Goal: Task Accomplishment & Management: Manage account settings

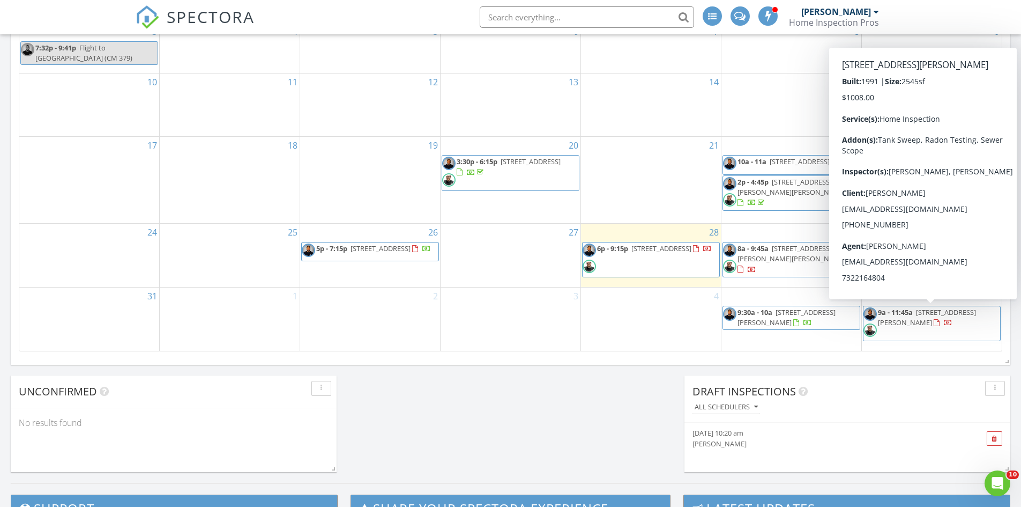
click at [925, 320] on span "9a - 11:45a 11 Ruffin Ct, Tinton Falls 07724" at bounding box center [932, 323] width 137 height 32
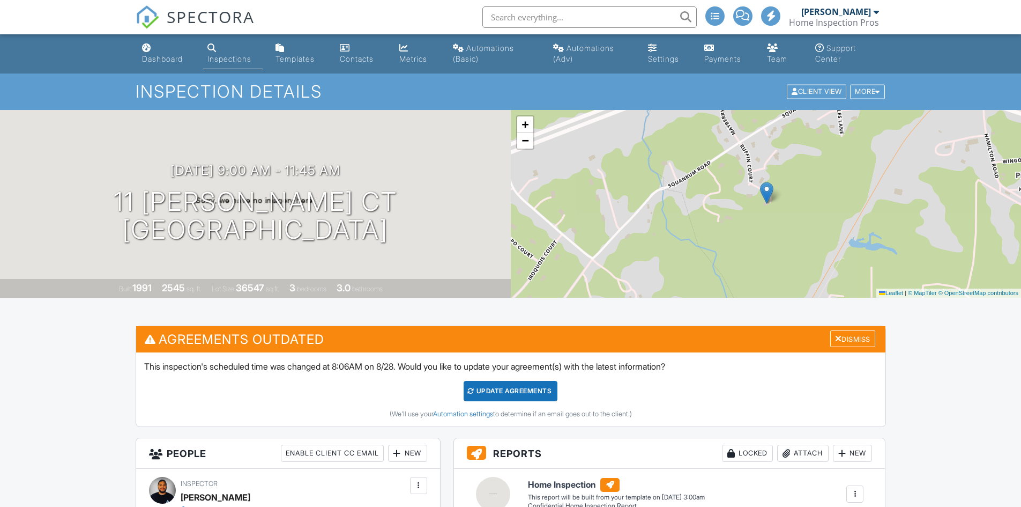
click at [875, 96] on div "More" at bounding box center [867, 92] width 35 height 14
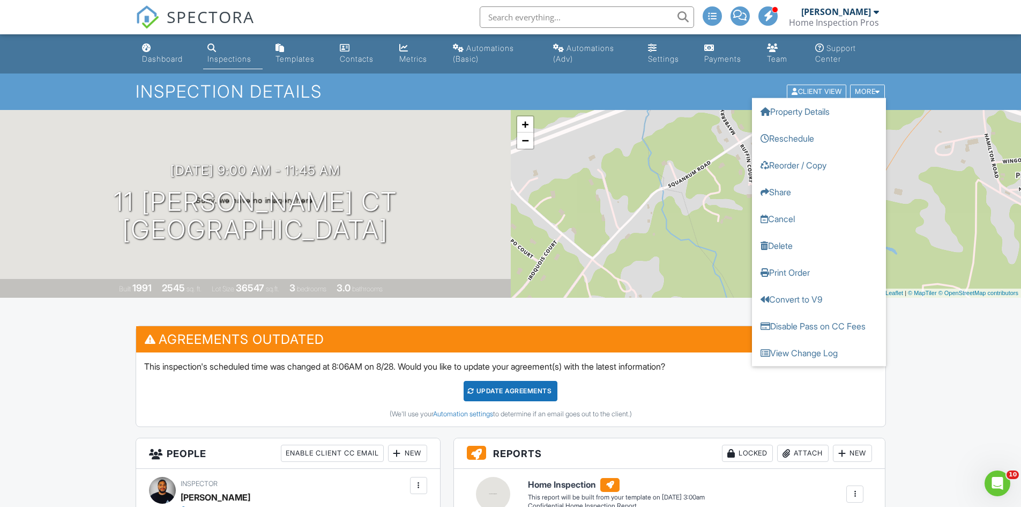
click at [806, 137] on link "Reschedule" at bounding box center [819, 138] width 134 height 27
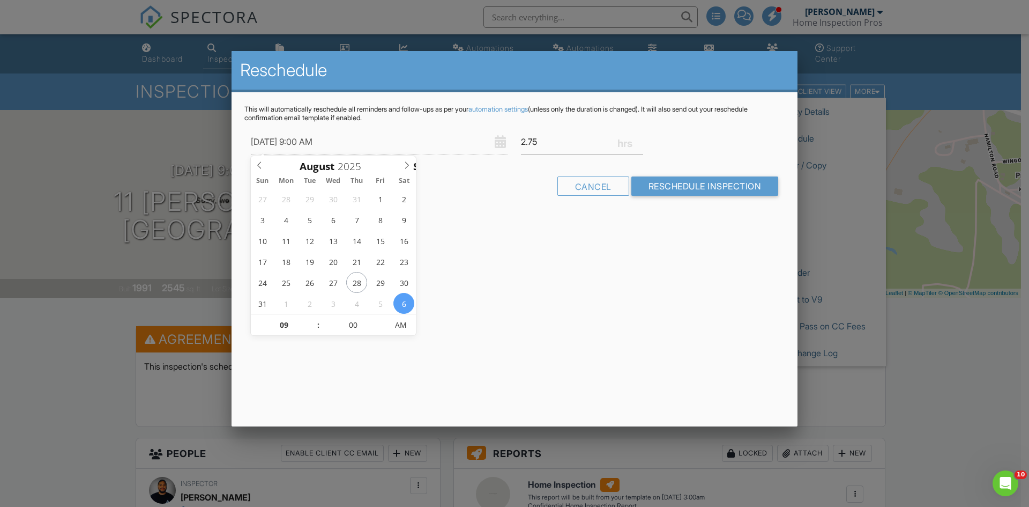
click at [262, 166] on icon at bounding box center [260, 165] width 8 height 8
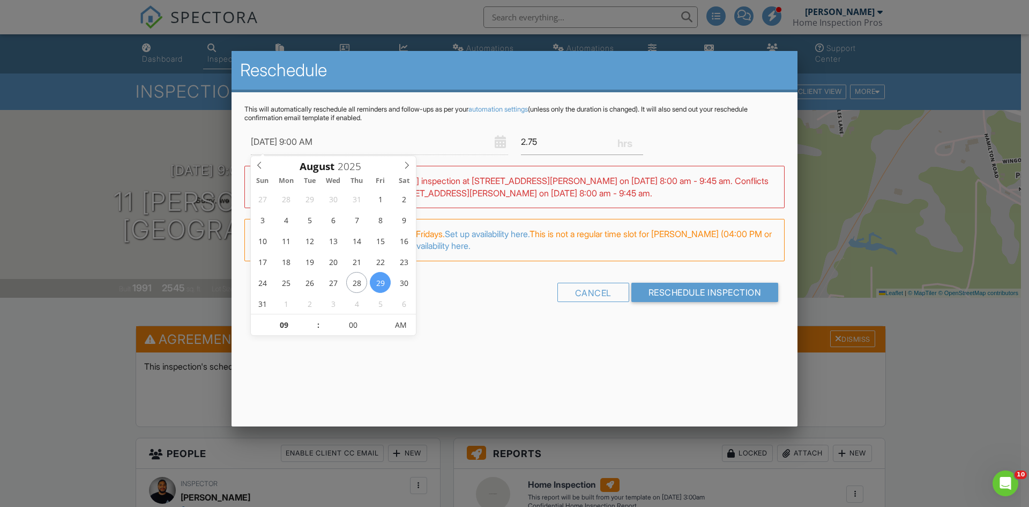
type input "08/29/2025 10:00 AM"
type input "10"
click at [313, 318] on span at bounding box center [313, 319] width 8 height 11
type input "08/29/2025 11:00 AM"
type input "11"
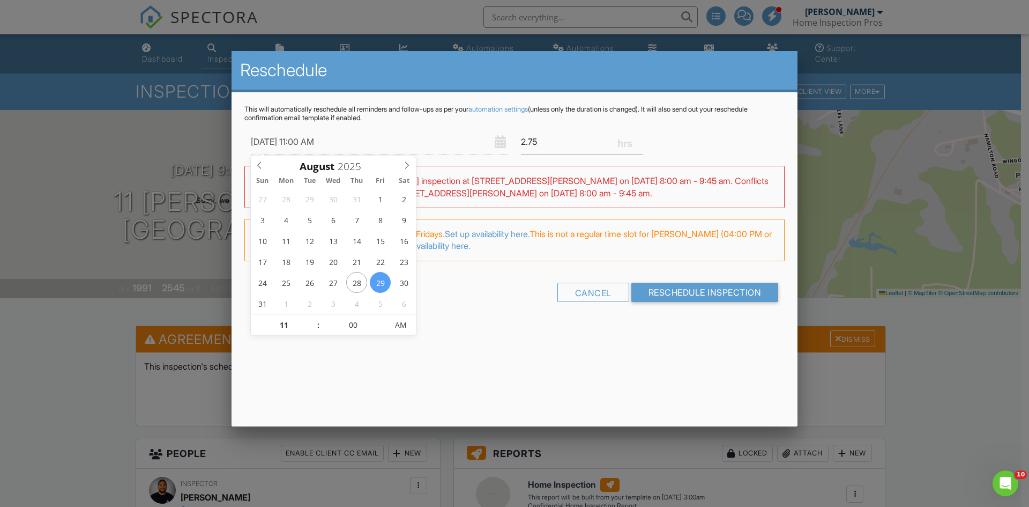
click at [313, 318] on span at bounding box center [313, 319] width 8 height 11
type input "08/29/2025 12:00 PM"
type input "12"
click at [313, 318] on span at bounding box center [313, 319] width 8 height 11
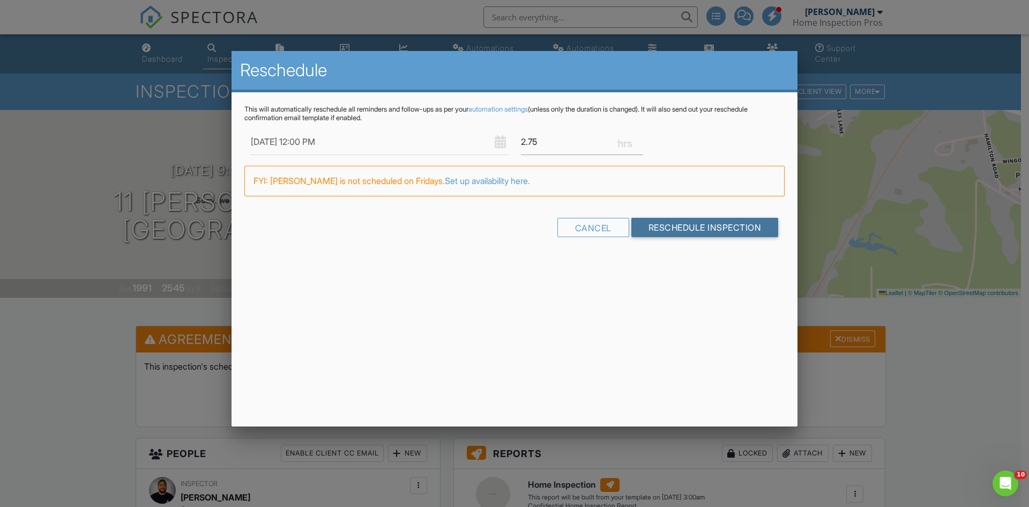
click at [656, 229] on input "Reschedule Inspection" at bounding box center [705, 227] width 147 height 19
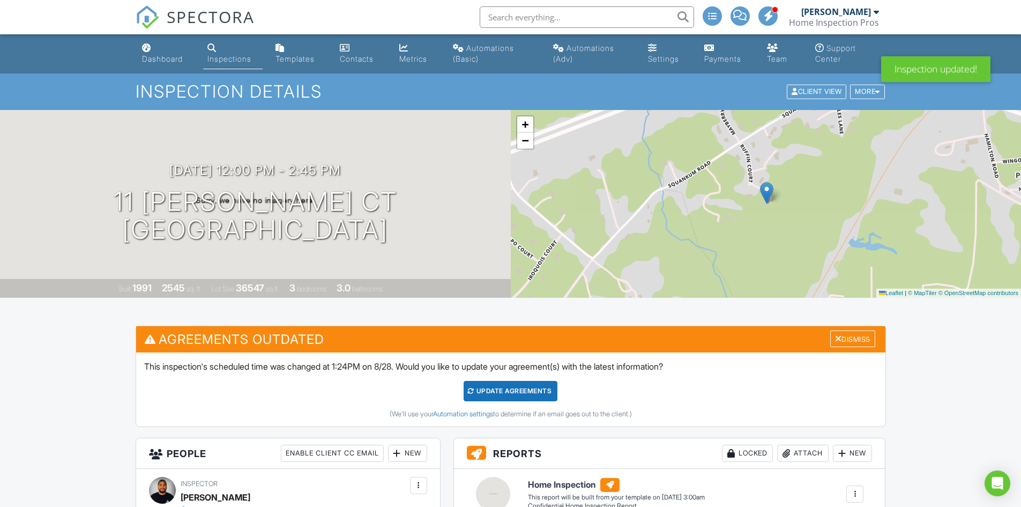
click at [414, 46] on link "Metrics" at bounding box center [417, 54] width 45 height 31
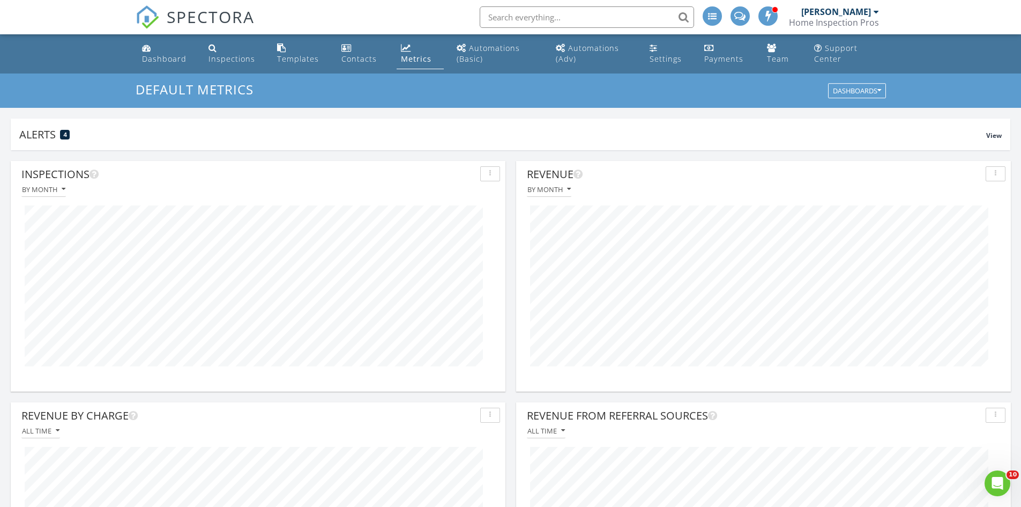
click at [179, 63] on div "Dashboard" at bounding box center [164, 59] width 44 height 10
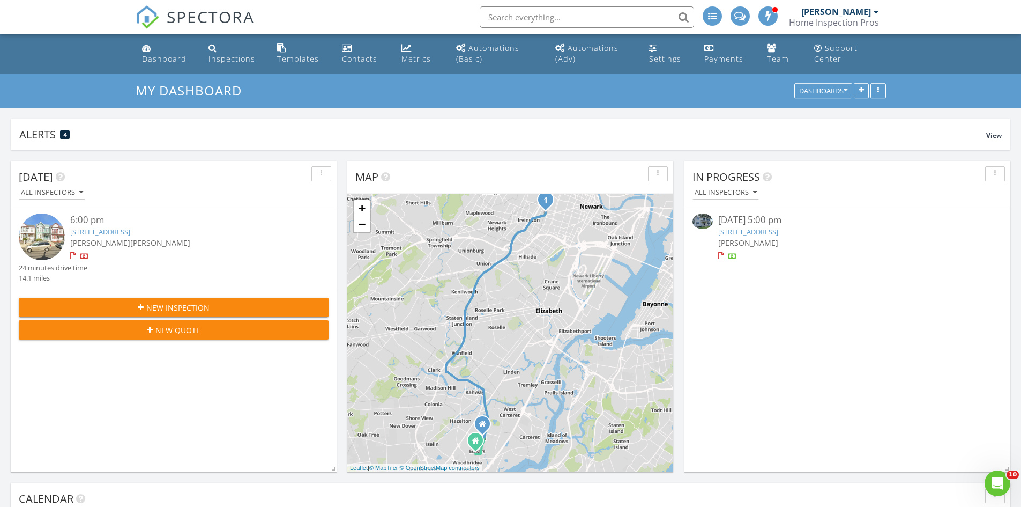
click at [418, 60] on div "Metrics" at bounding box center [416, 59] width 29 height 10
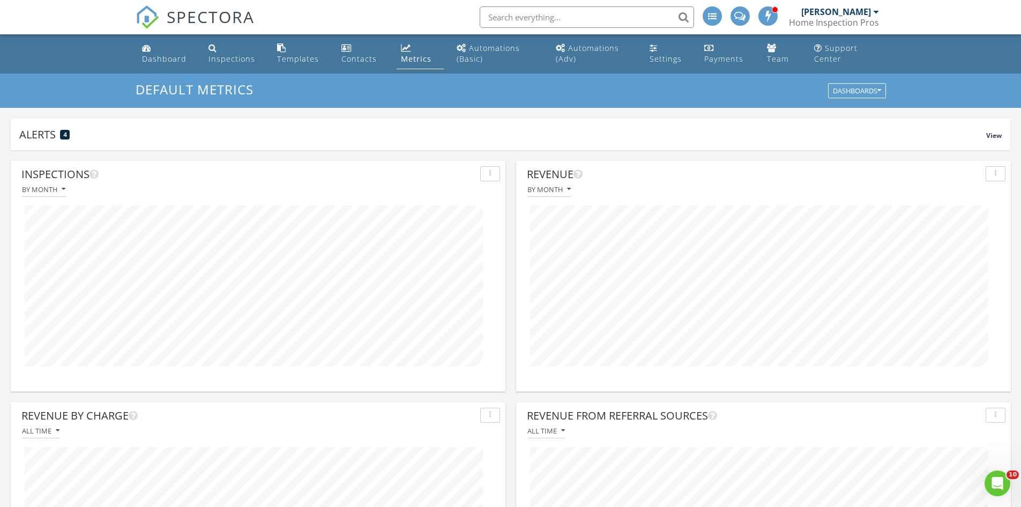
click at [170, 54] on div "Dashboard" at bounding box center [164, 59] width 44 height 10
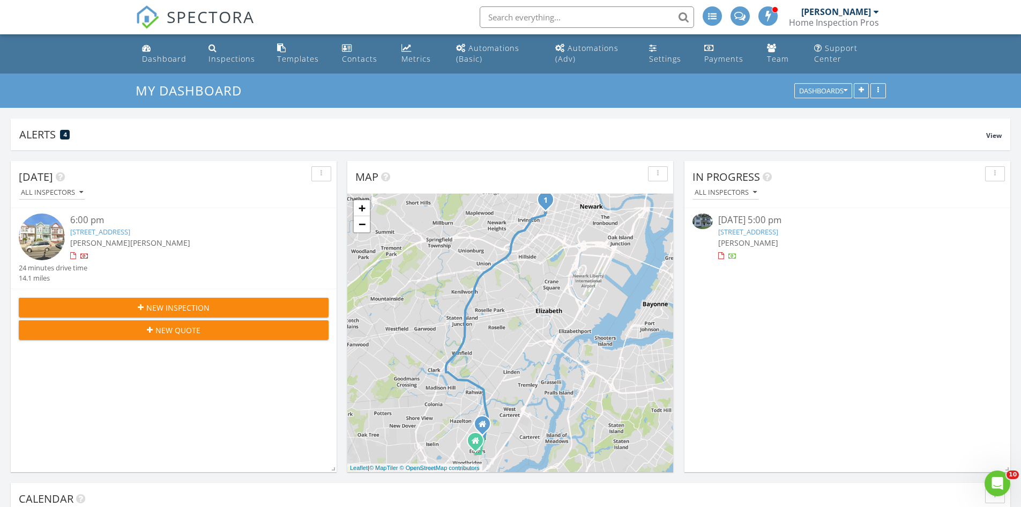
click at [168, 34] on div "SPECTORA" at bounding box center [195, 17] width 119 height 34
click at [768, 61] on div "Team" at bounding box center [778, 59] width 22 height 10
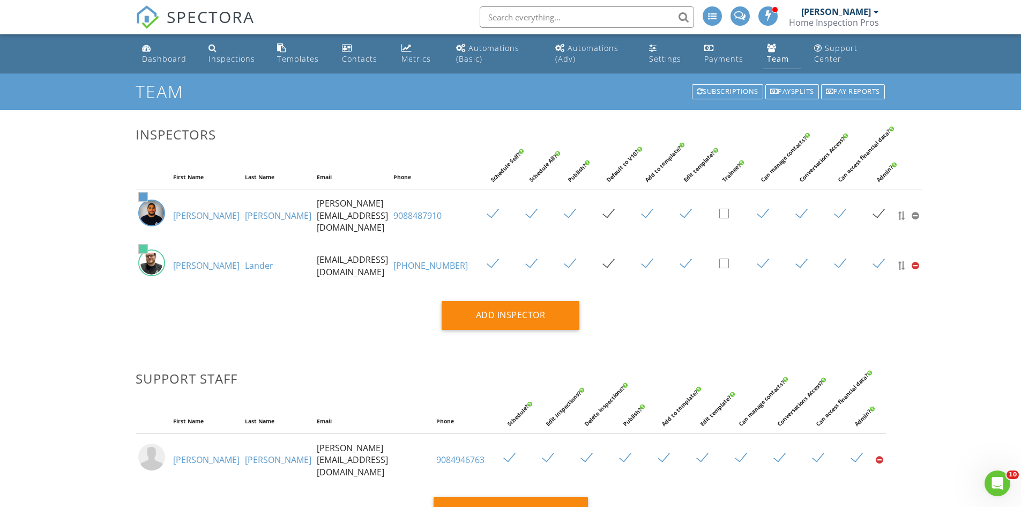
click at [145, 57] on div "Dashboard" at bounding box center [164, 59] width 44 height 10
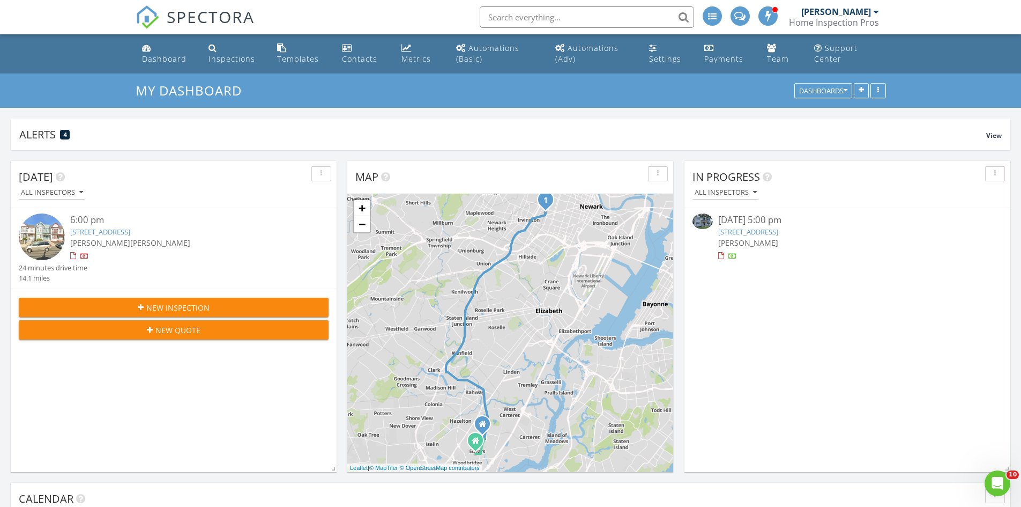
click at [769, 57] on div "Team" at bounding box center [778, 59] width 22 height 10
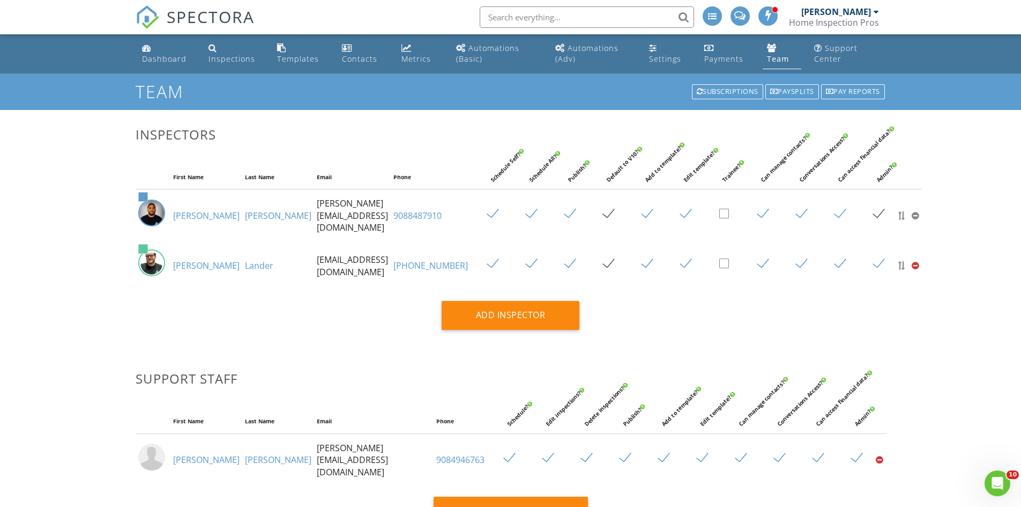
click at [182, 61] on div "Dashboard" at bounding box center [164, 59] width 44 height 10
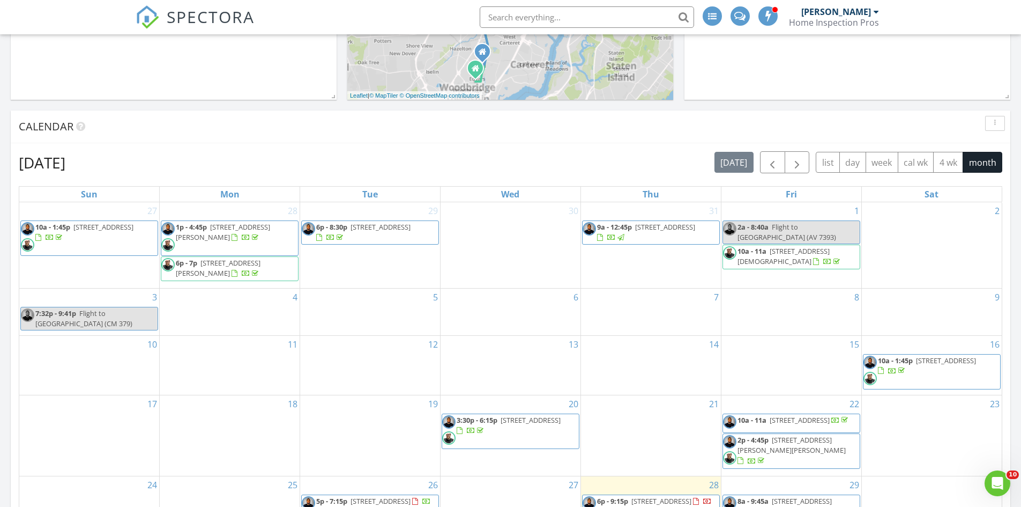
scroll to position [429, 0]
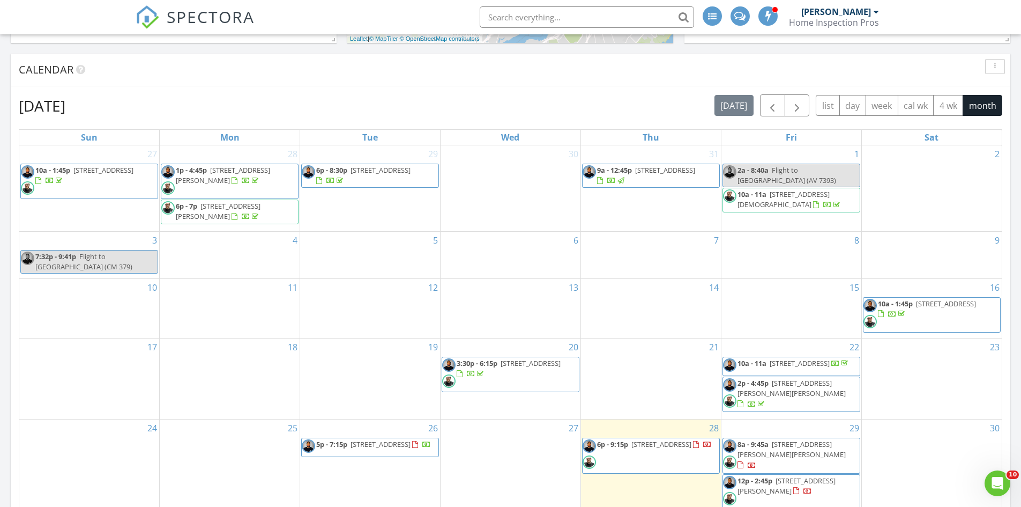
click at [501, 366] on span "[STREET_ADDRESS]" at bounding box center [531, 363] width 60 height 10
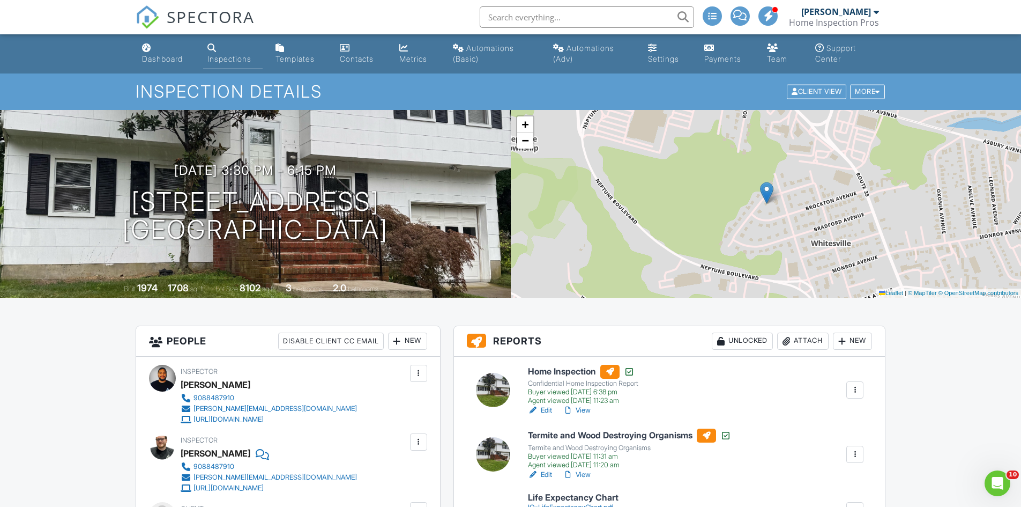
click at [874, 92] on div "More" at bounding box center [867, 92] width 35 height 14
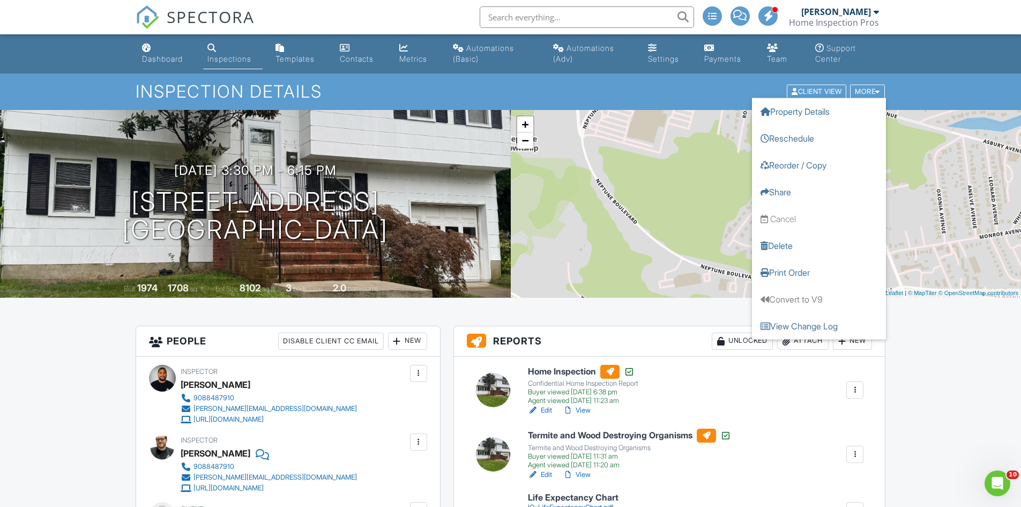
click at [963, 64] on ul "Dashboard Inspections Templates Contacts Metrics Automations (Basic) Automation…" at bounding box center [510, 53] width 1021 height 39
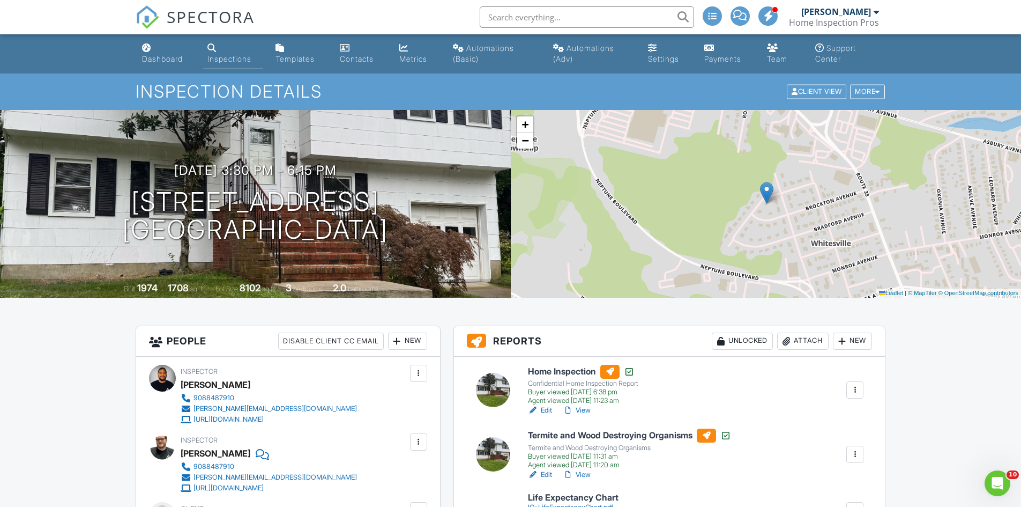
click at [768, 54] on div "Team" at bounding box center [777, 58] width 20 height 9
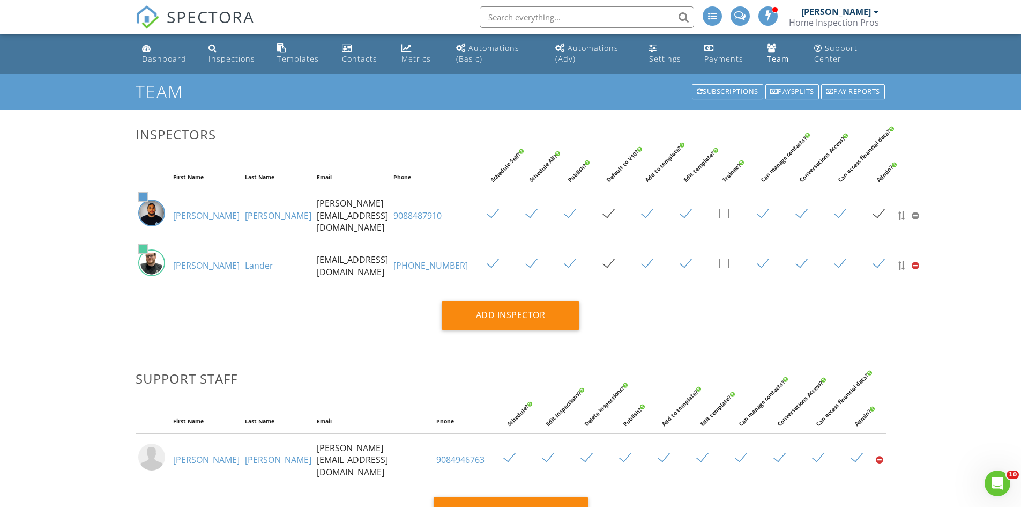
click at [181, 65] on link "Dashboard" at bounding box center [167, 54] width 58 height 31
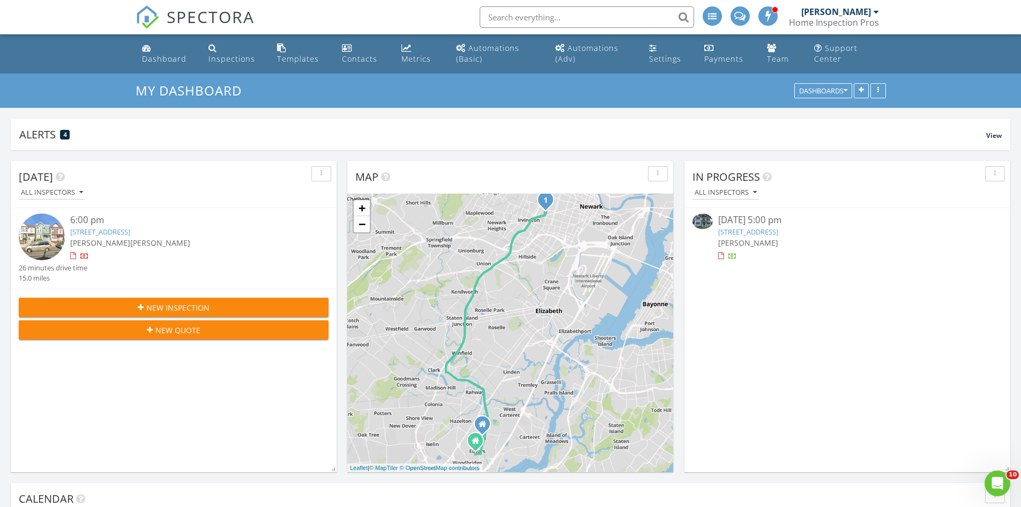
click at [670, 57] on div "Settings" at bounding box center [665, 59] width 32 height 10
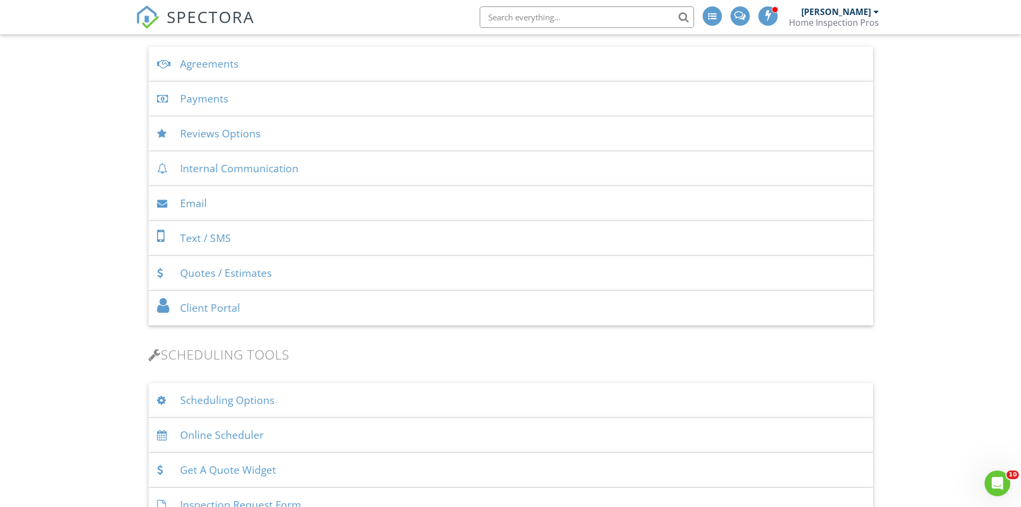
scroll to position [429, 0]
click at [221, 314] on div "Client Portal" at bounding box center [510, 311] width 725 height 35
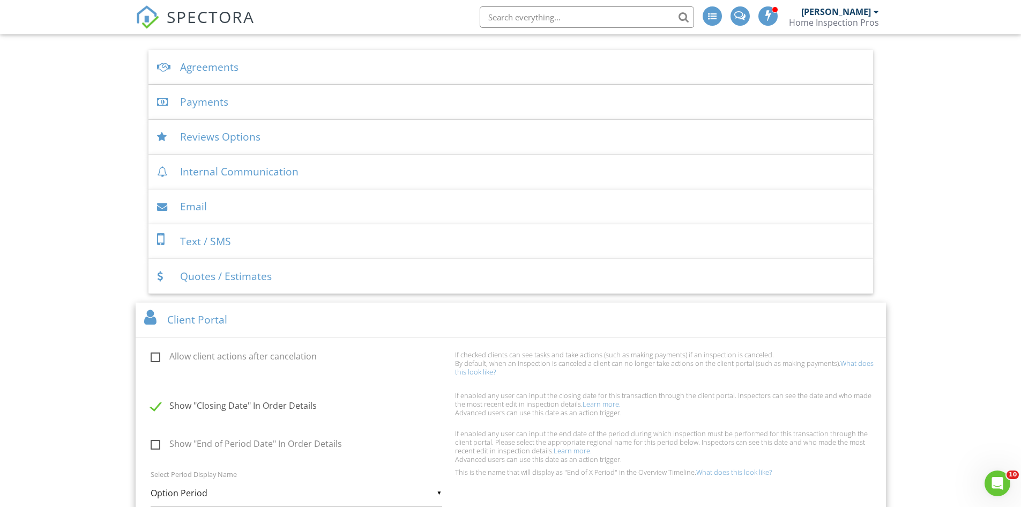
click at [221, 314] on div "Client Portal" at bounding box center [511, 319] width 751 height 35
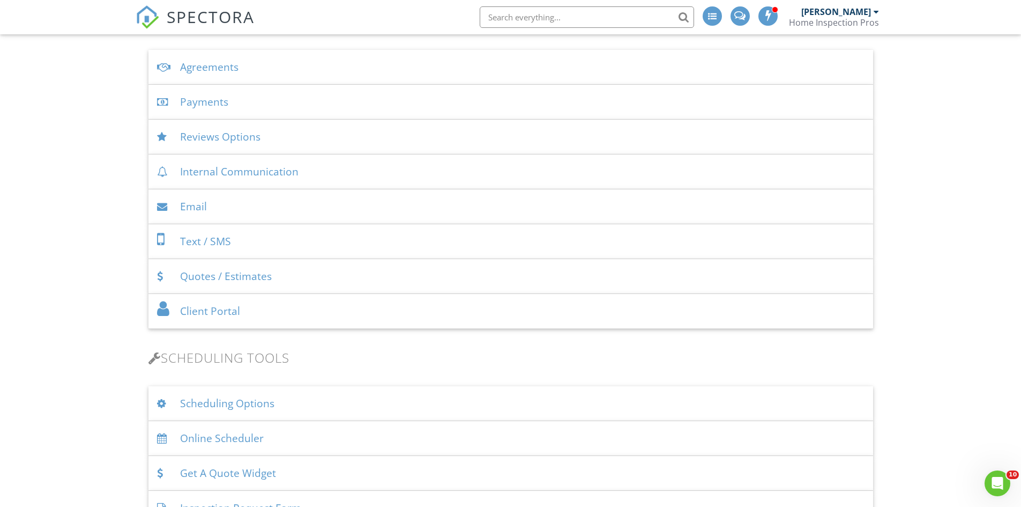
click at [221, 314] on div "Client Portal" at bounding box center [510, 311] width 725 height 35
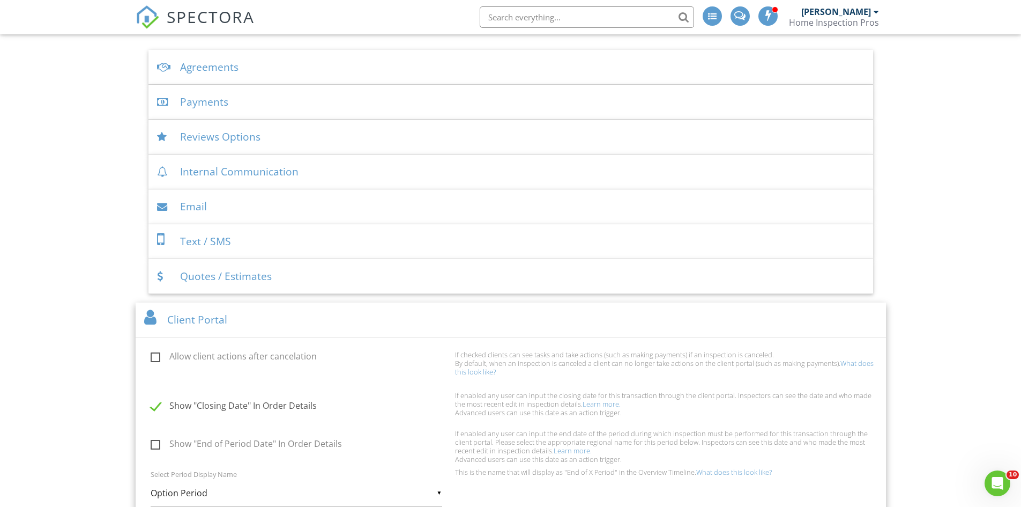
click at [221, 314] on div "Client Portal" at bounding box center [511, 319] width 751 height 35
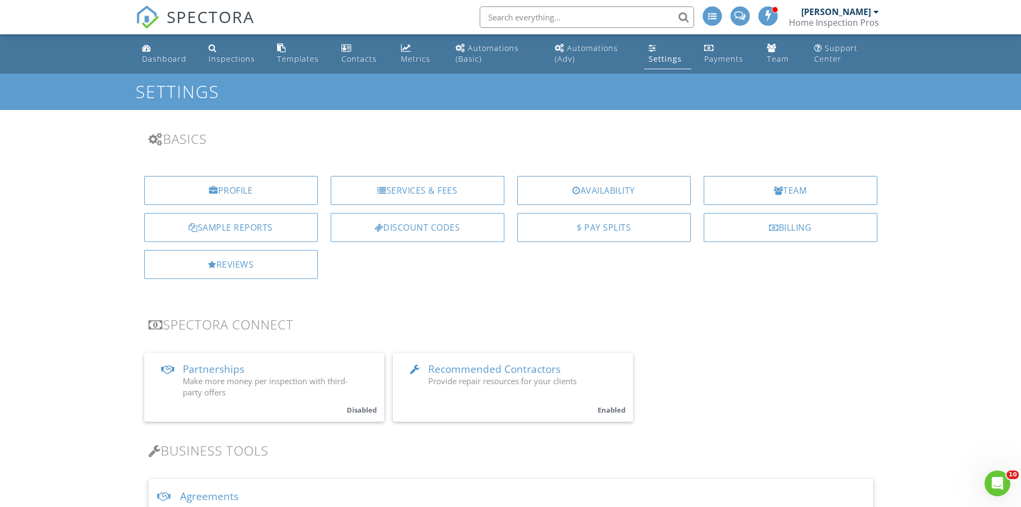
click at [774, 62] on div "Team" at bounding box center [778, 59] width 22 height 10
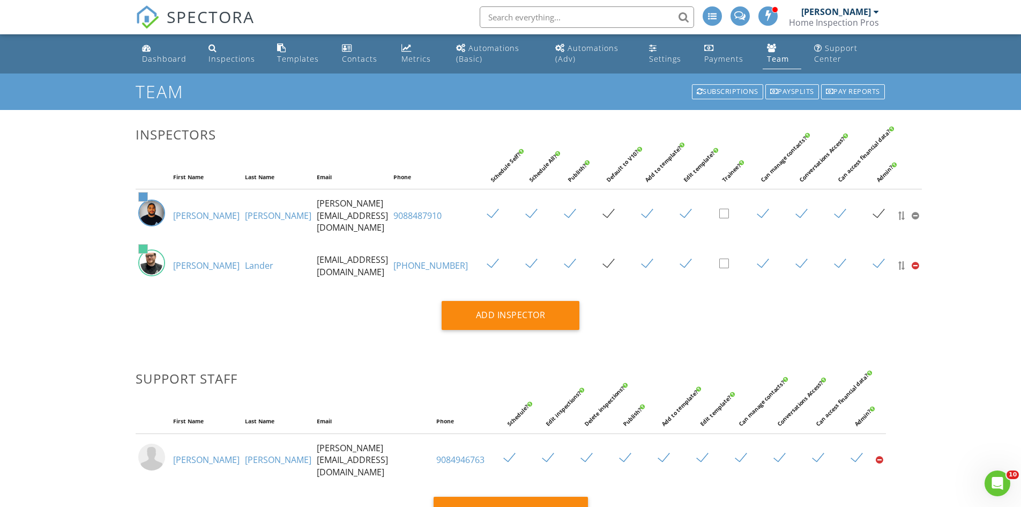
click at [176, 58] on div "Dashboard" at bounding box center [164, 59] width 44 height 10
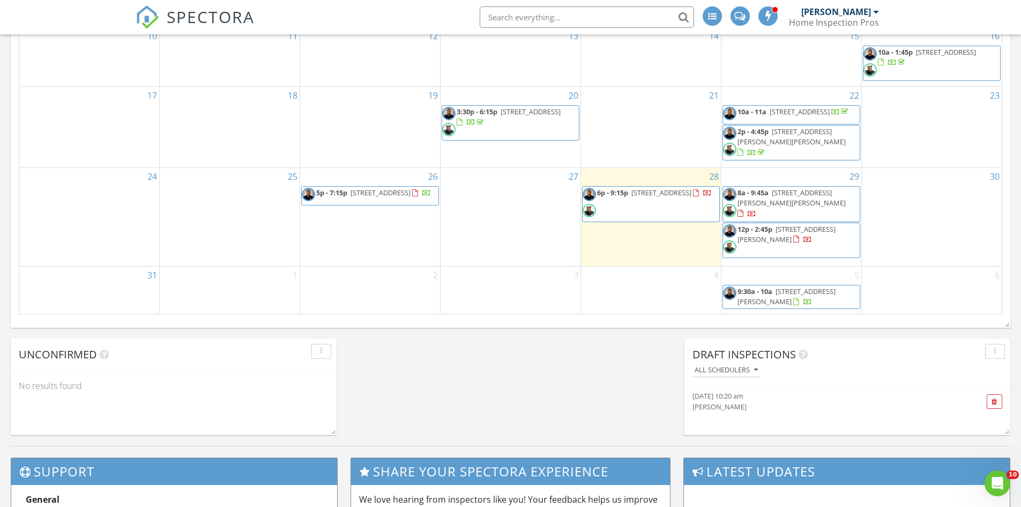
scroll to position [751, 0]
